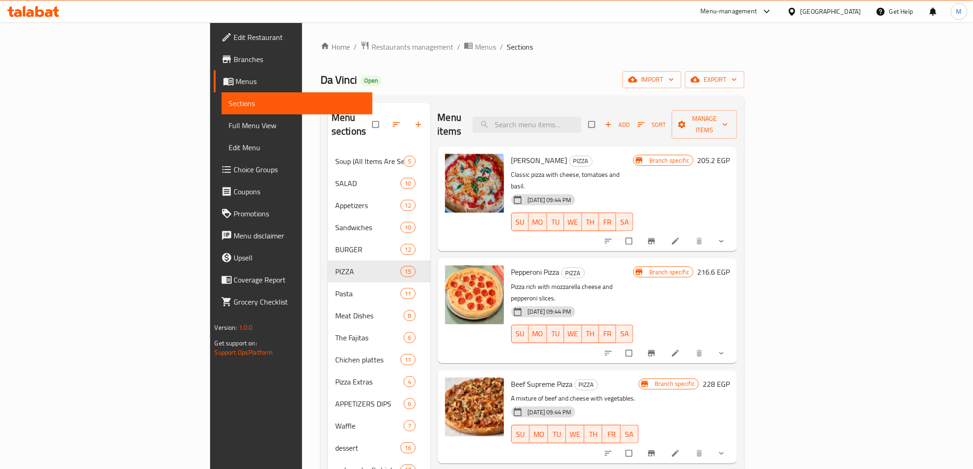
click at [862, 13] on div "[GEOGRAPHIC_DATA]" at bounding box center [824, 11] width 89 height 22
click at [857, 12] on div "[GEOGRAPHIC_DATA]" at bounding box center [830, 11] width 61 height 10
click at [573, 61] on div "Home / Restaurants management / Menus / Sections Da Vinci Open import export Me…" at bounding box center [532, 355] width 424 height 628
click at [371, 51] on span "Restaurants management" at bounding box center [412, 46] width 82 height 11
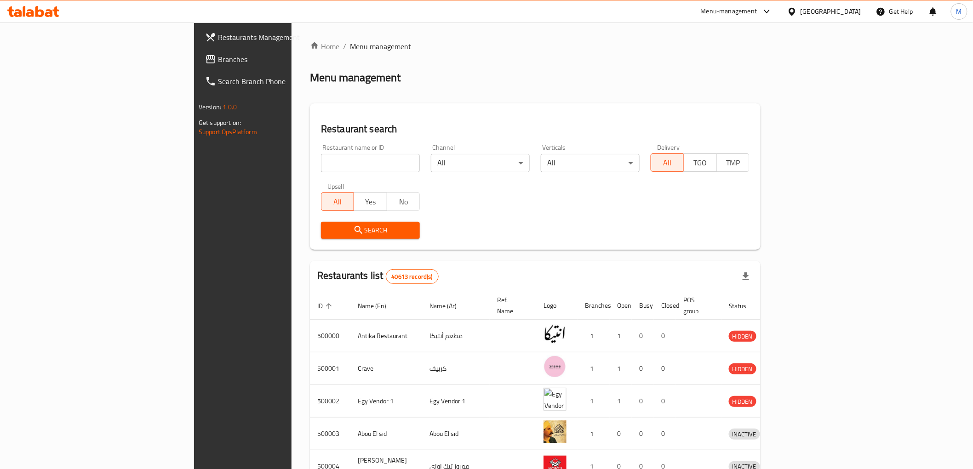
click at [218, 61] on span "Branches" at bounding box center [283, 59] width 131 height 11
